Goal: Task Accomplishment & Management: Manage account settings

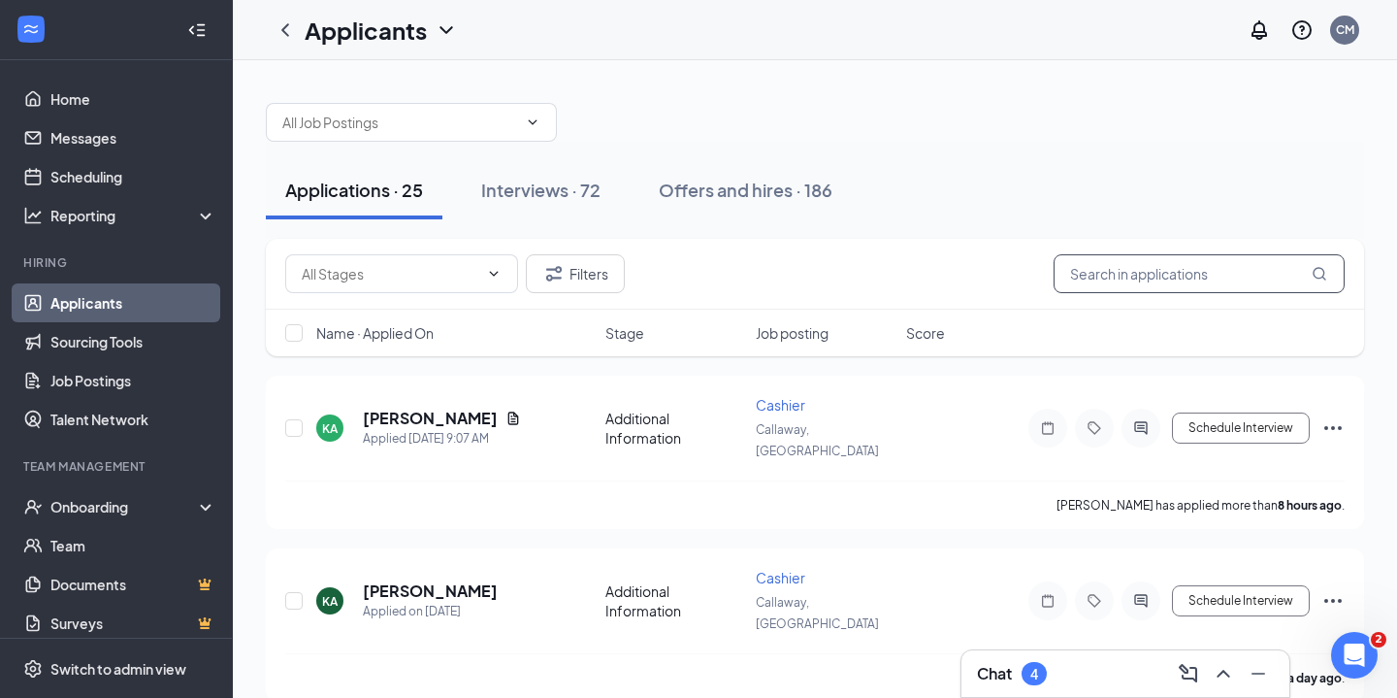
click at [1191, 263] on input "text" at bounding box center [1199, 273] width 291 height 39
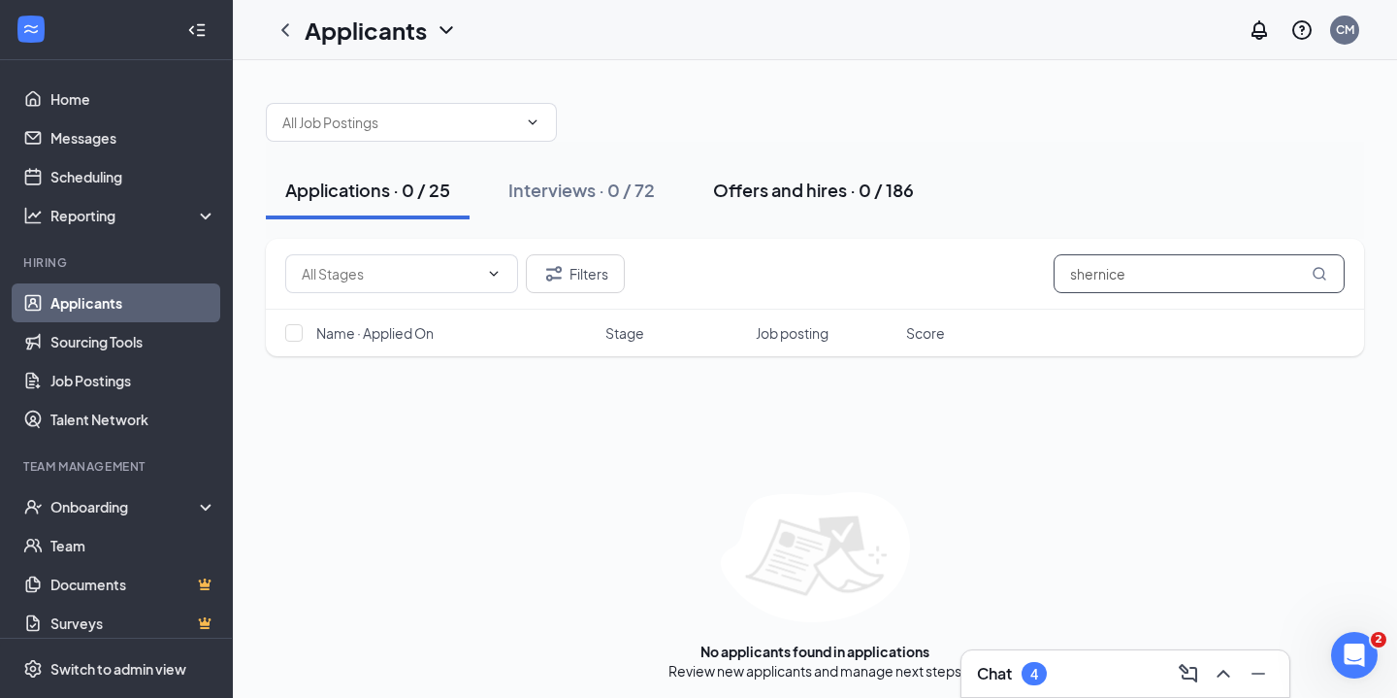
type input "shernice"
click at [741, 190] on div "Offers and hires · 0 / 186" at bounding box center [813, 190] width 201 height 24
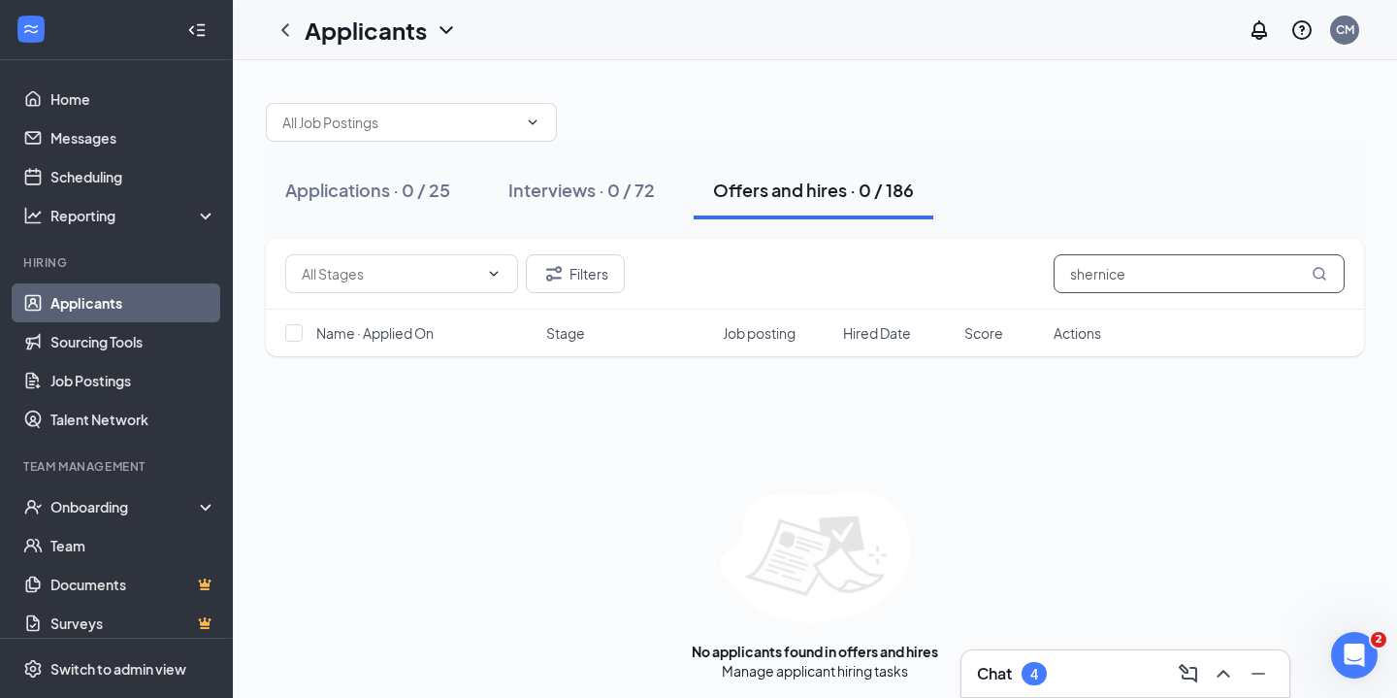
click at [1138, 277] on input "shernice" at bounding box center [1199, 273] width 291 height 39
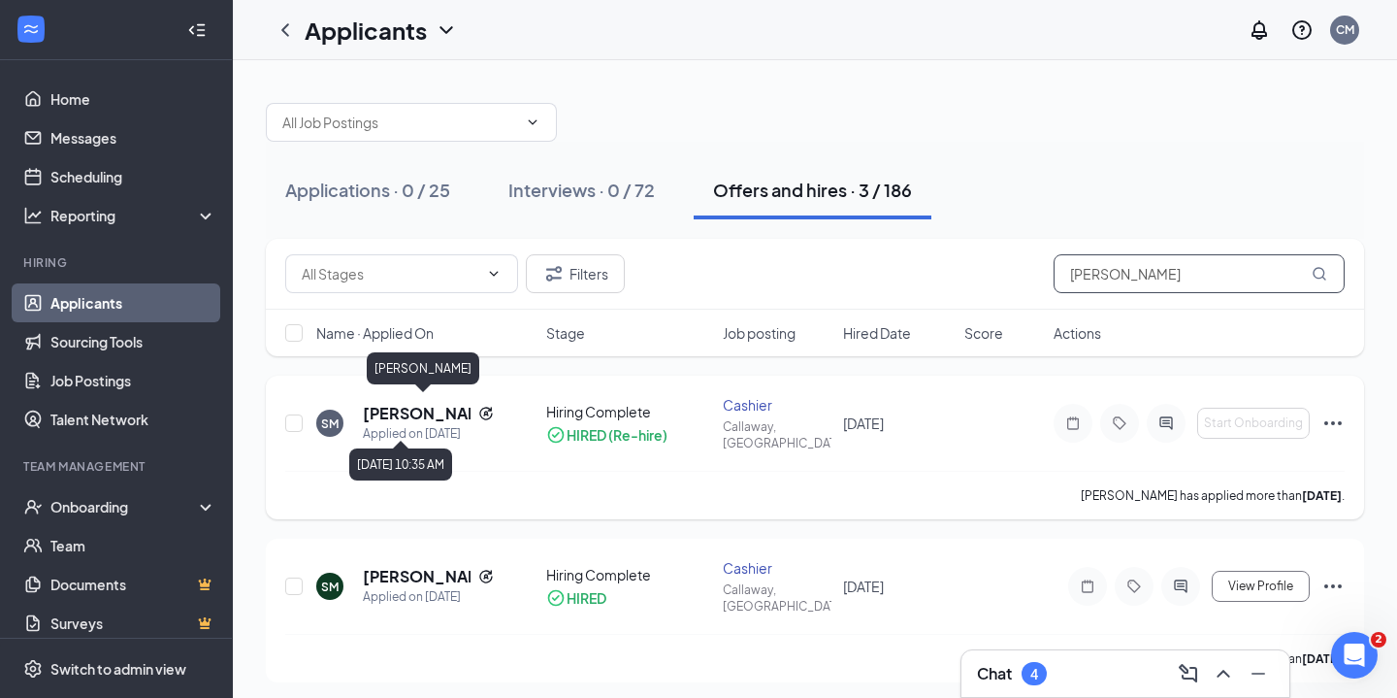
type input "sharnice"
click at [417, 424] on div "Applied on Jan 30" at bounding box center [428, 433] width 131 height 19
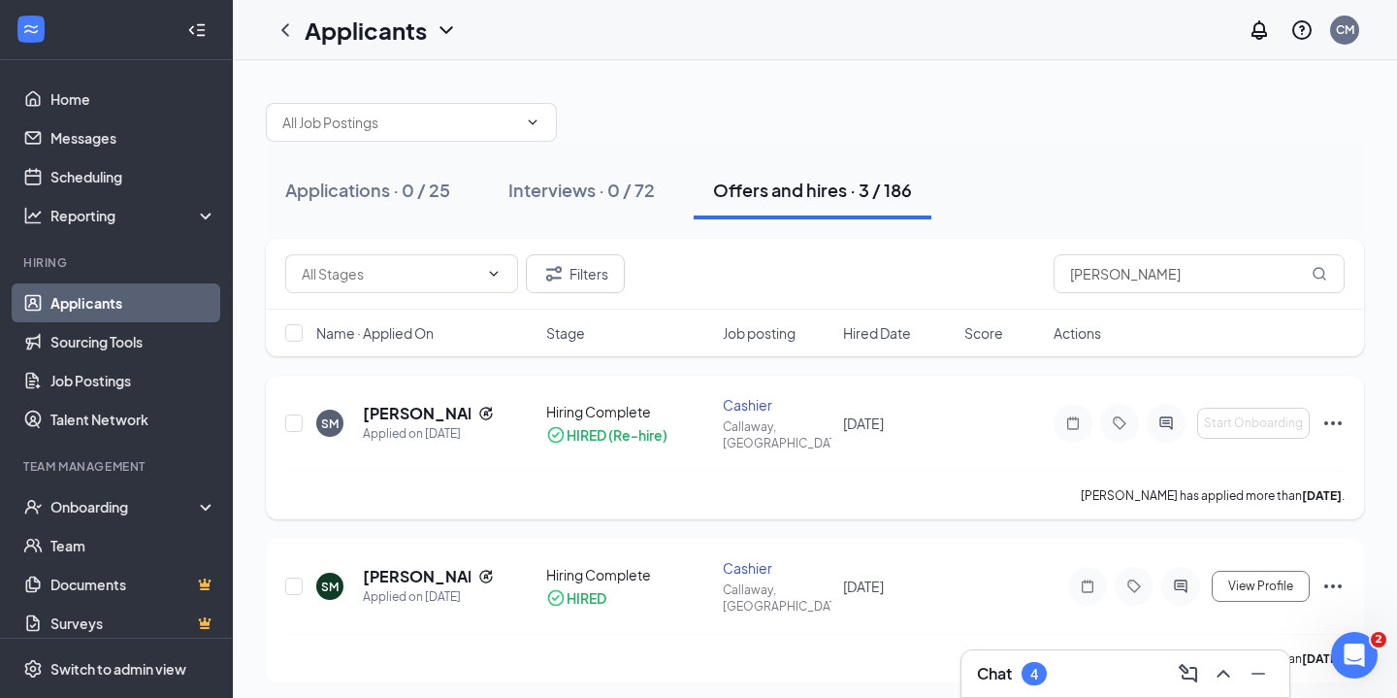
click at [607, 408] on div "Hiring Complete" at bounding box center [628, 411] width 164 height 19
click at [834, 415] on div "SM sharnice Mccoy Applied on Jan 30 Hiring Complete HIRED (Re-hire) Cashier Cal…" at bounding box center [815, 433] width 1060 height 76
drag, startPoint x: 834, startPoint y: 415, endPoint x: 857, endPoint y: 408, distance: 23.6
click at [834, 415] on div "SM sharnice Mccoy Applied on Jan 30 Hiring Complete HIRED (Re-hire) Cashier Cal…" at bounding box center [815, 433] width 1060 height 76
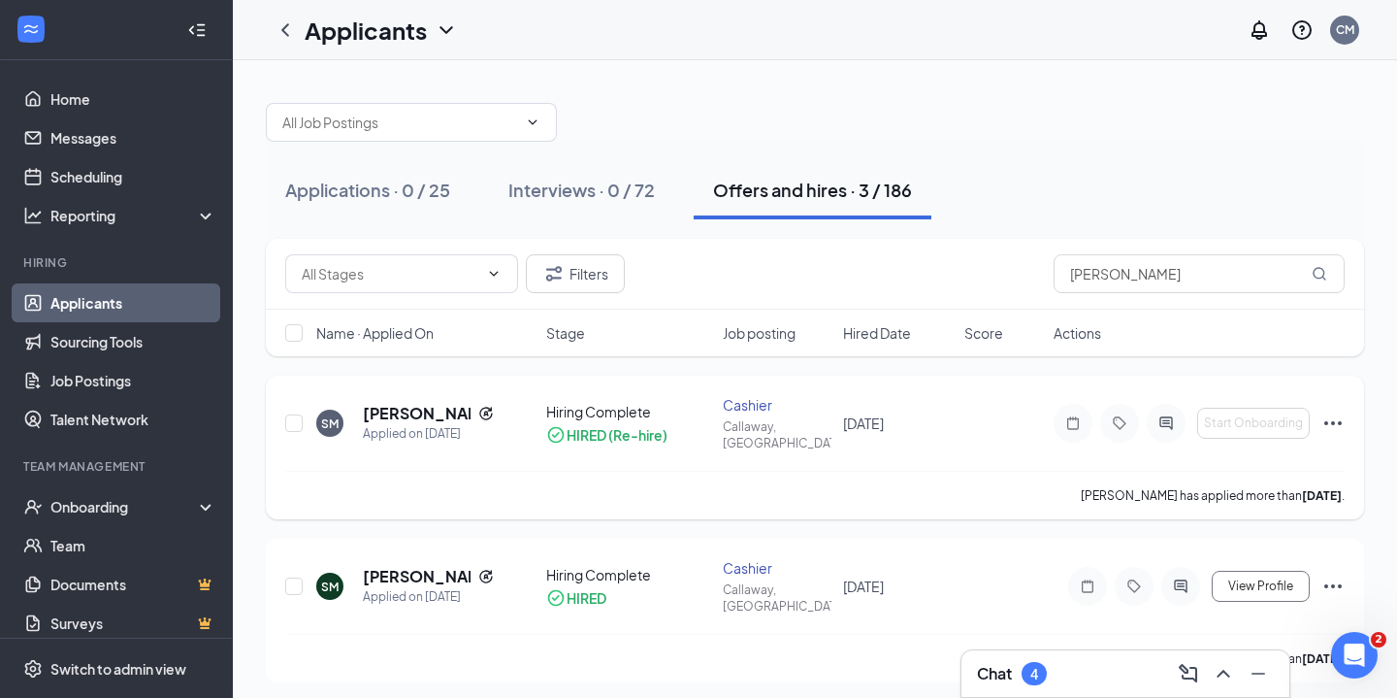
click at [872, 397] on div "SM sharnice Mccoy Applied on Jan 30 Hiring Complete HIRED (Re-hire) Cashier Cal…" at bounding box center [815, 433] width 1060 height 76
click at [407, 407] on h5 "sharnice Mccoy" at bounding box center [417, 413] width 108 height 21
click at [406, 407] on h5 "sharnice Mccoy" at bounding box center [417, 413] width 108 height 21
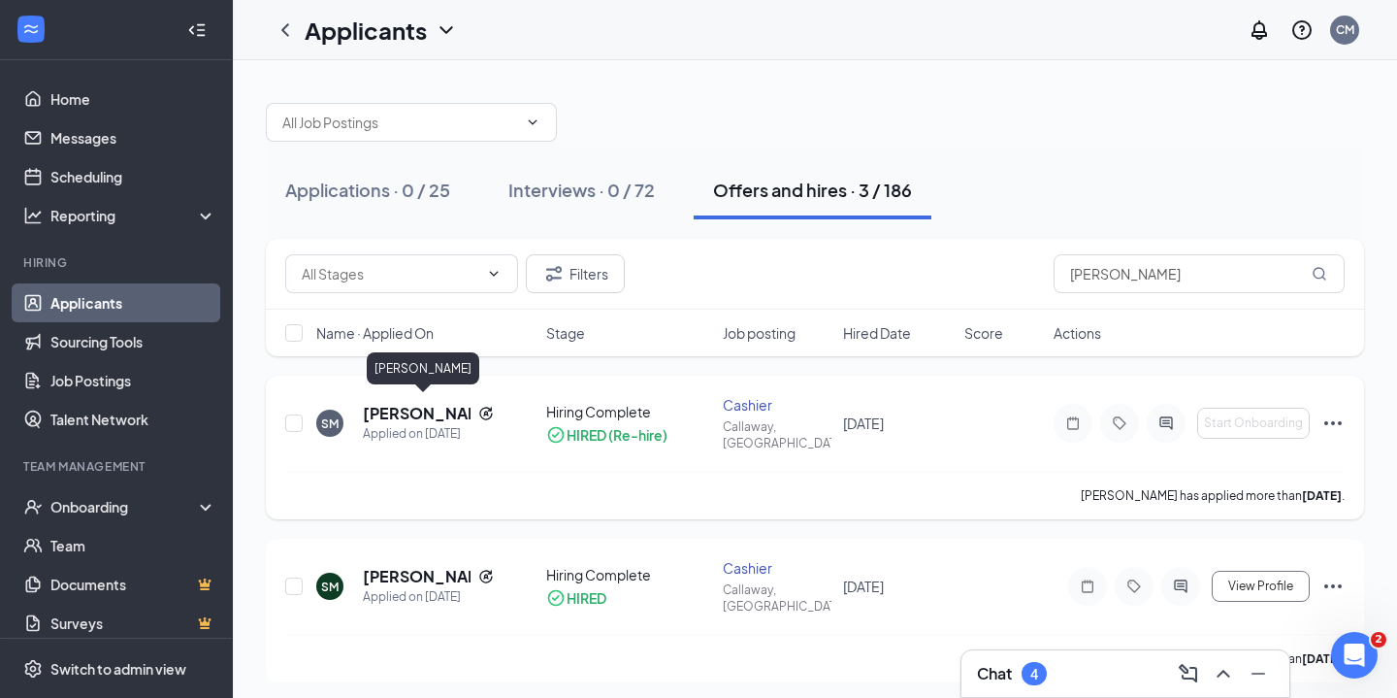
click at [404, 407] on h5 "sharnice Mccoy" at bounding box center [417, 413] width 108 height 21
click at [393, 407] on div "SM sharnice Mccoy Cashier at Callaway, FL Add a tag Application Messages Feedba…" at bounding box center [698, 349] width 1397 height 698
click at [912, 432] on div "SM sharnice Mccoy Applied on Jan 30 Hiring Complete HIRED (Re-hire) Cashier Cal…" at bounding box center [815, 433] width 1060 height 76
click at [375, 566] on h5 "Sharnice Mccoy" at bounding box center [417, 576] width 108 height 21
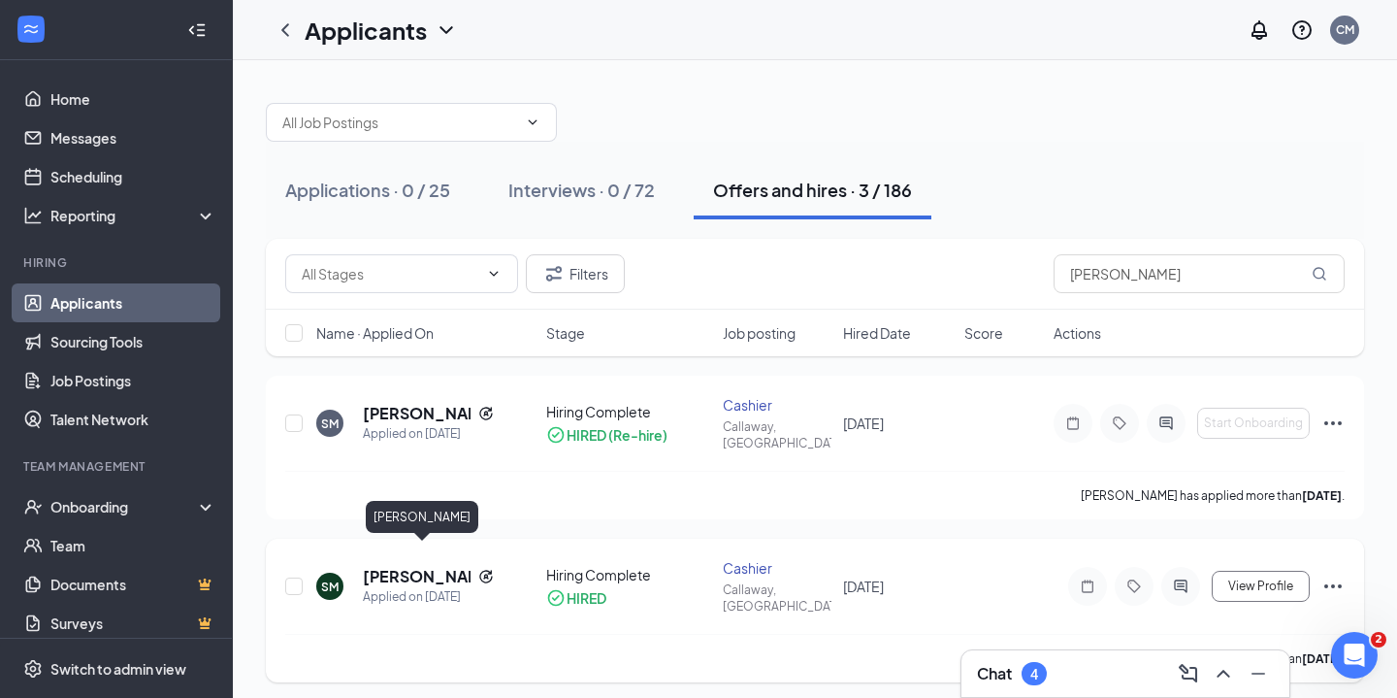
click at [375, 566] on h5 "Sharnice Mccoy" at bounding box center [417, 576] width 108 height 21
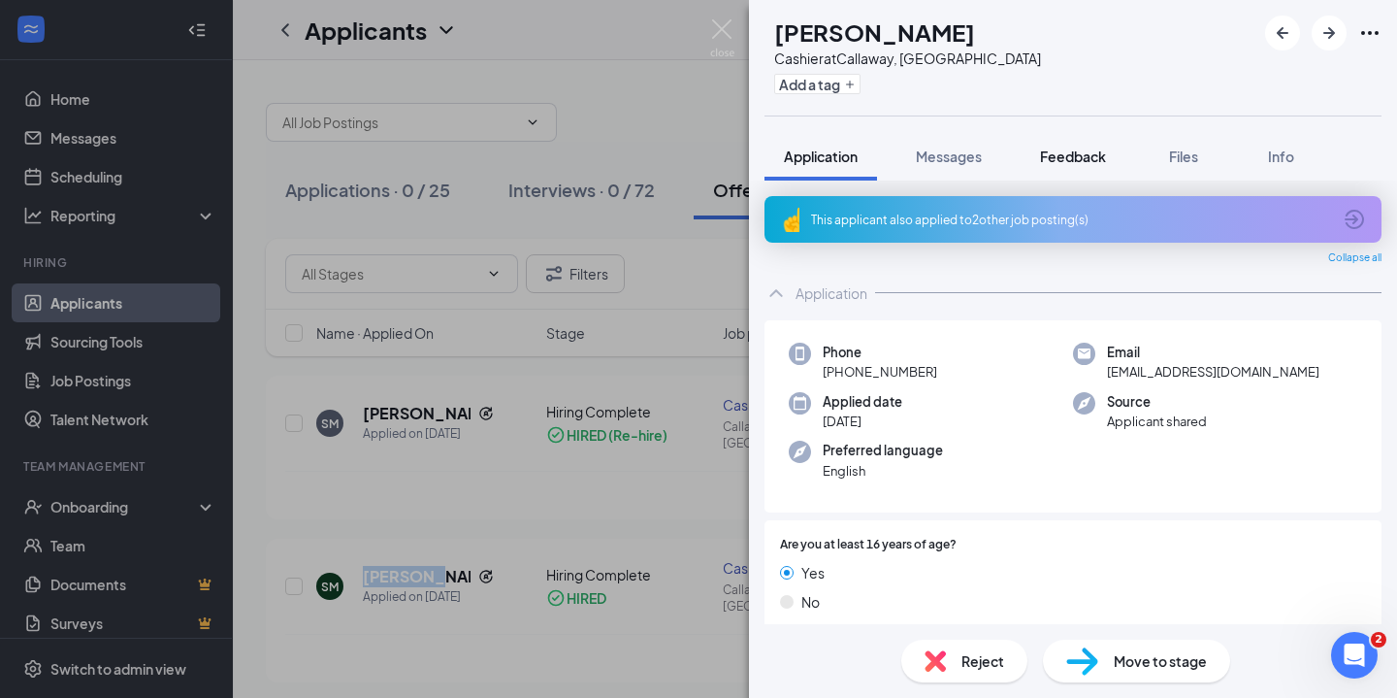
click at [1062, 166] on button "Feedback" at bounding box center [1073, 156] width 105 height 49
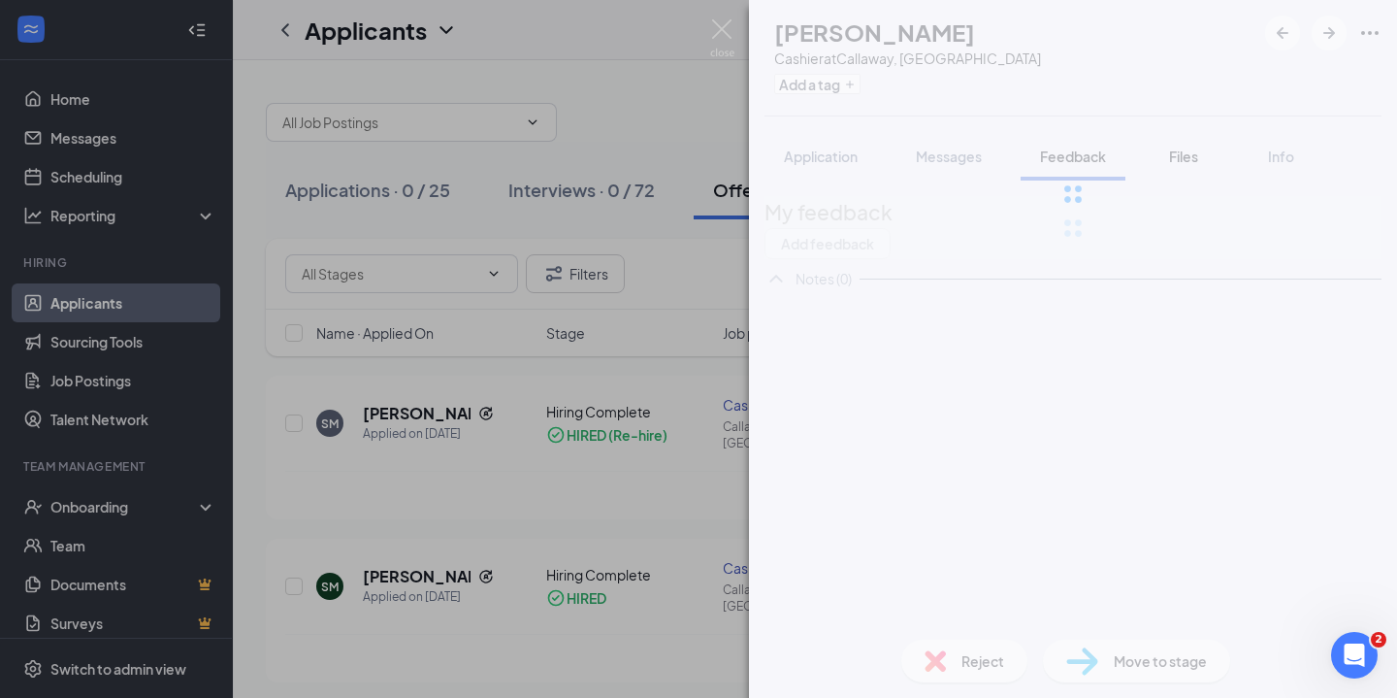
drag, startPoint x: 1062, startPoint y: 166, endPoint x: 1183, endPoint y: 168, distance: 120.3
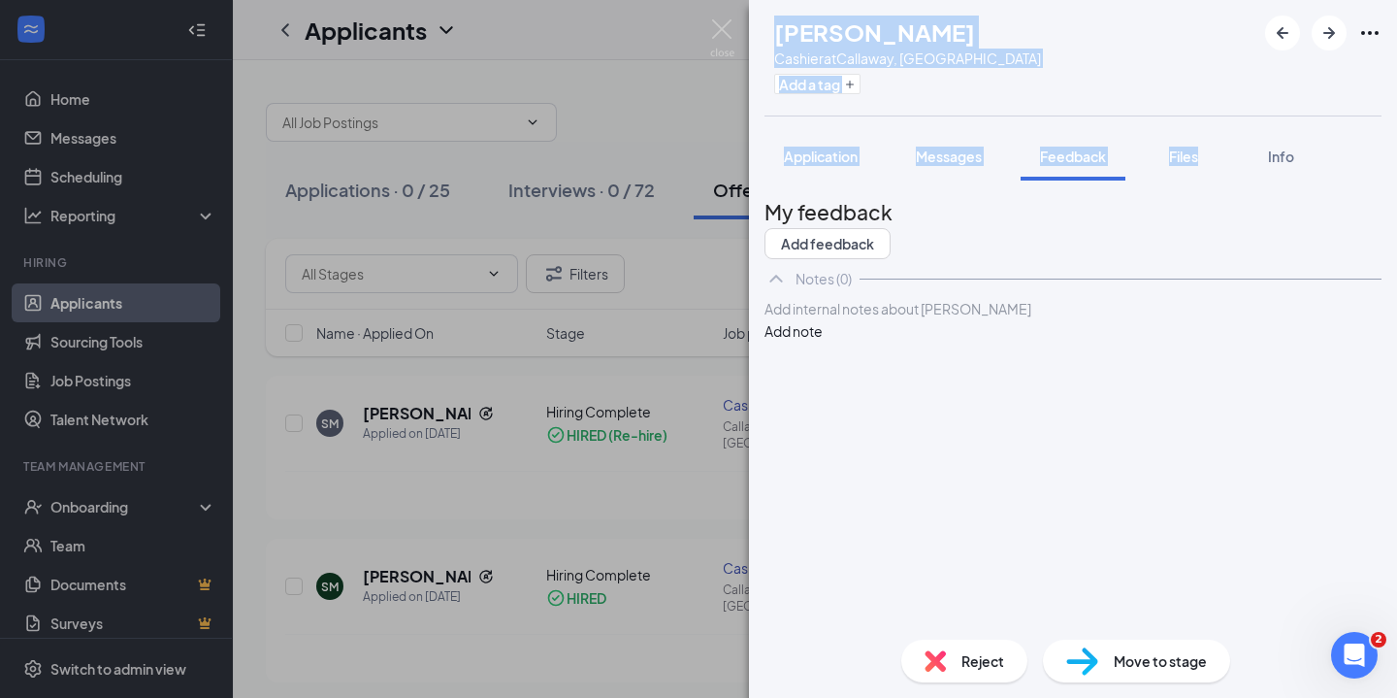
click at [1183, 168] on button "Files" at bounding box center [1184, 156] width 78 height 49
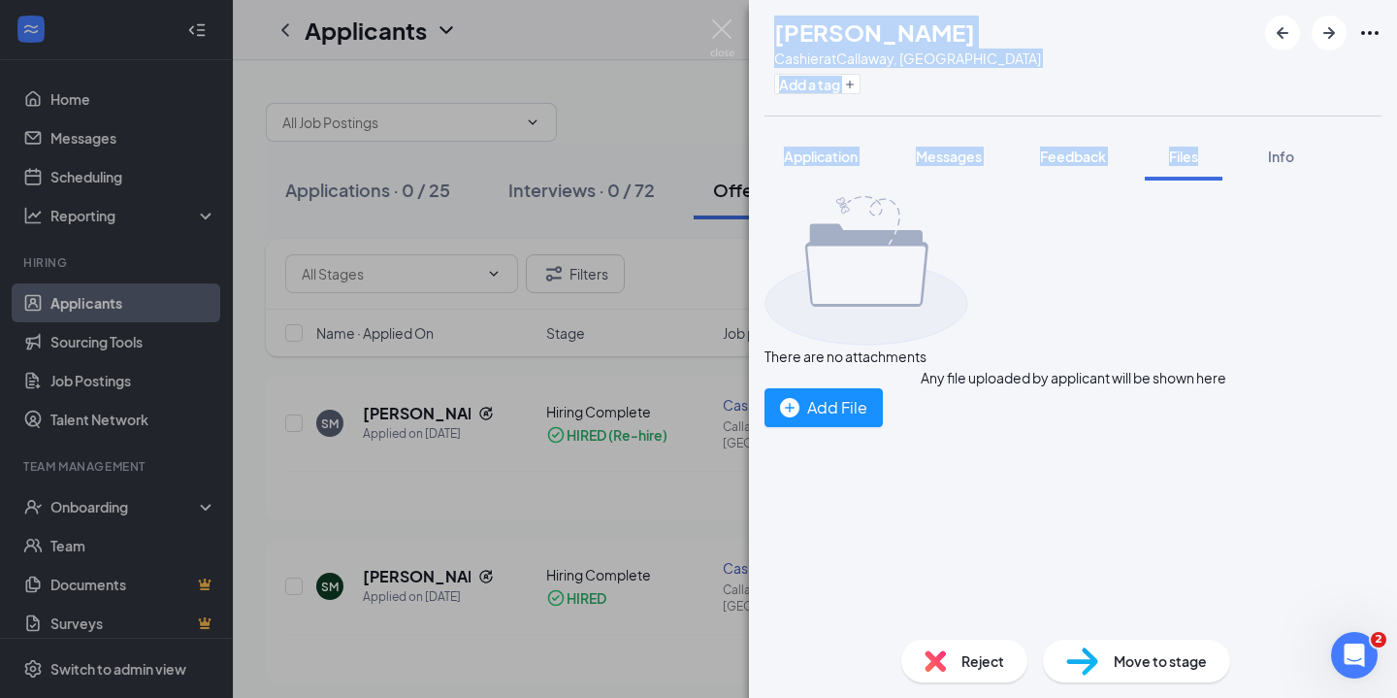
click at [1181, 166] on button "Files" at bounding box center [1184, 156] width 78 height 49
click at [1272, 157] on span "Info" at bounding box center [1281, 155] width 26 height 17
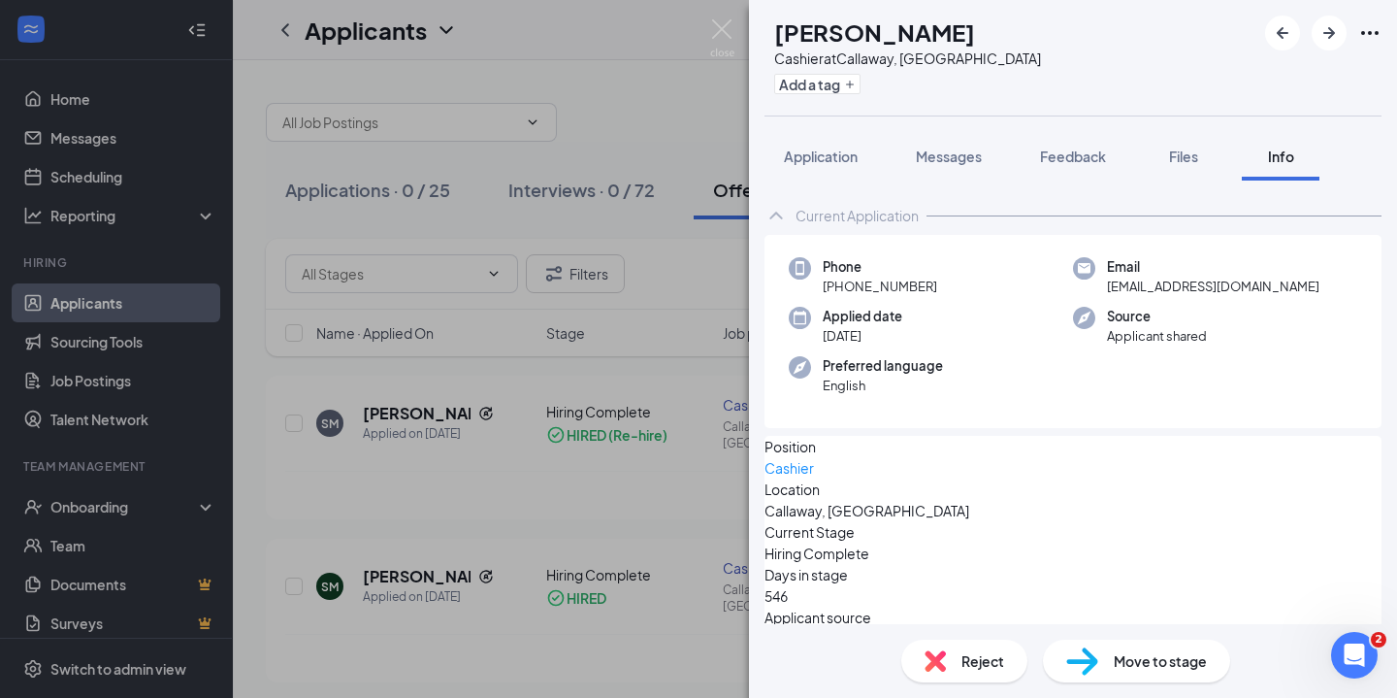
click at [595, 506] on div "SM Sharnice Mccoy Cashier at Callaway, FL Add a tag Application Messages Feedba…" at bounding box center [698, 349] width 1397 height 698
